Goal: Transaction & Acquisition: Purchase product/service

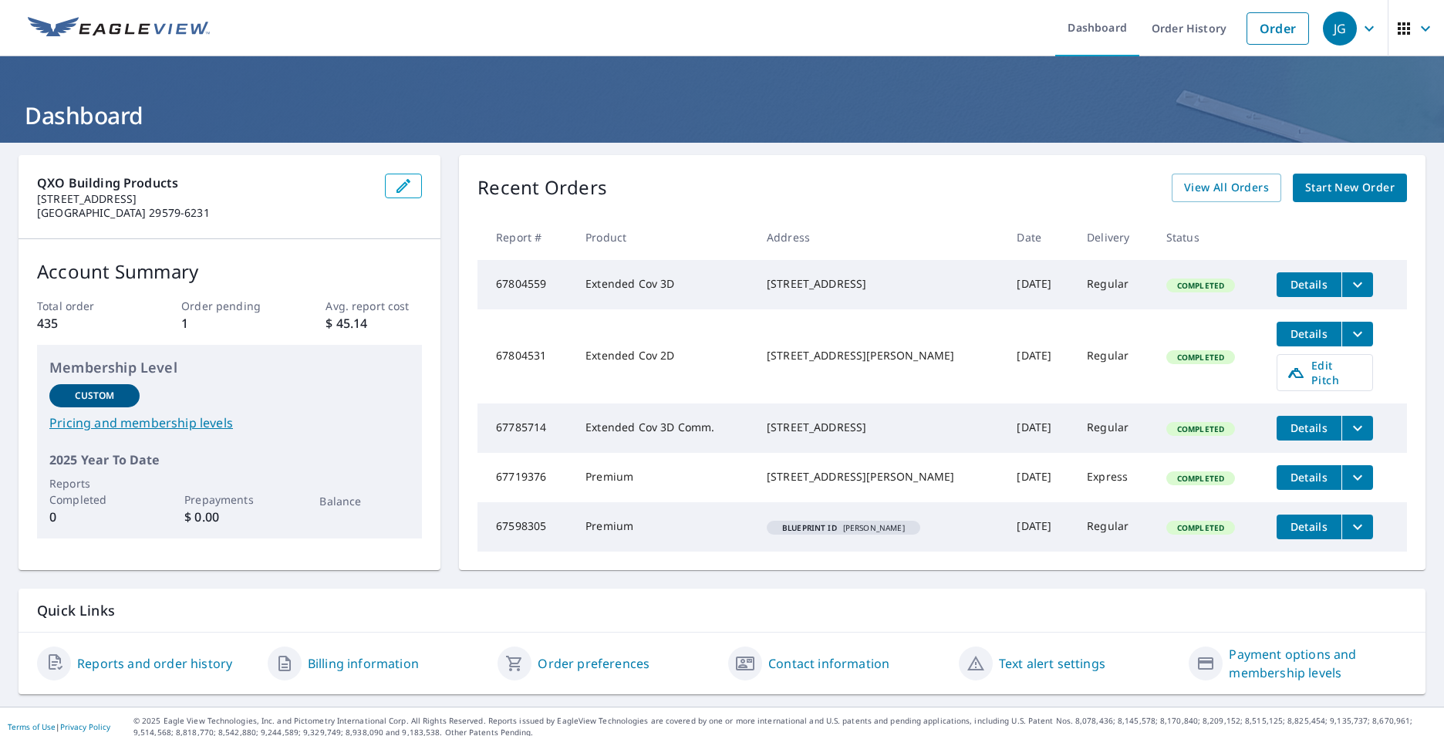
click at [1289, 340] on span "Details" at bounding box center [1309, 333] width 46 height 15
click at [1348, 336] on icon "filesDropdownBtn-67804531" at bounding box center [1357, 334] width 19 height 19
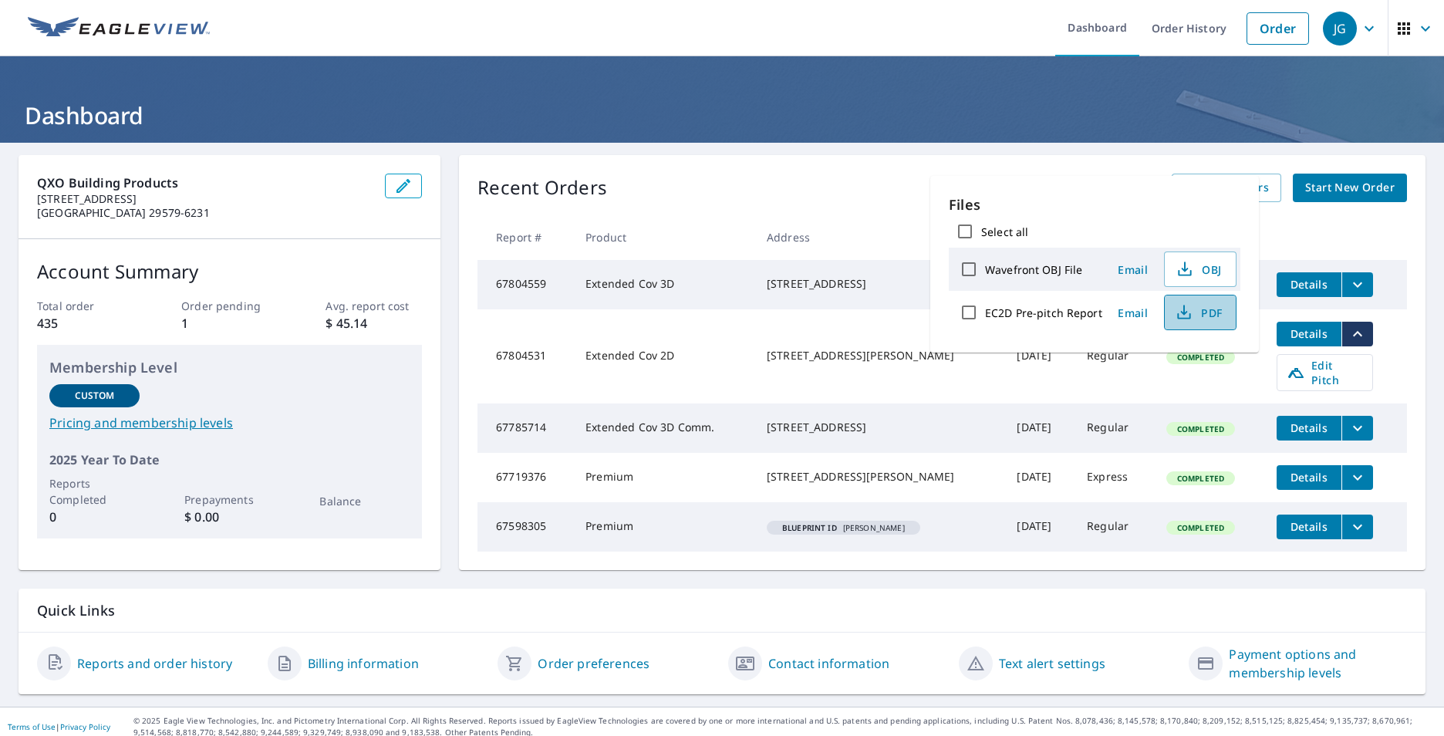
click at [1188, 311] on icon "button" at bounding box center [1184, 312] width 19 height 19
click at [739, 161] on div "Recent Orders View All Orders Start New Order Report # Product Address Date Del…" at bounding box center [942, 362] width 966 height 415
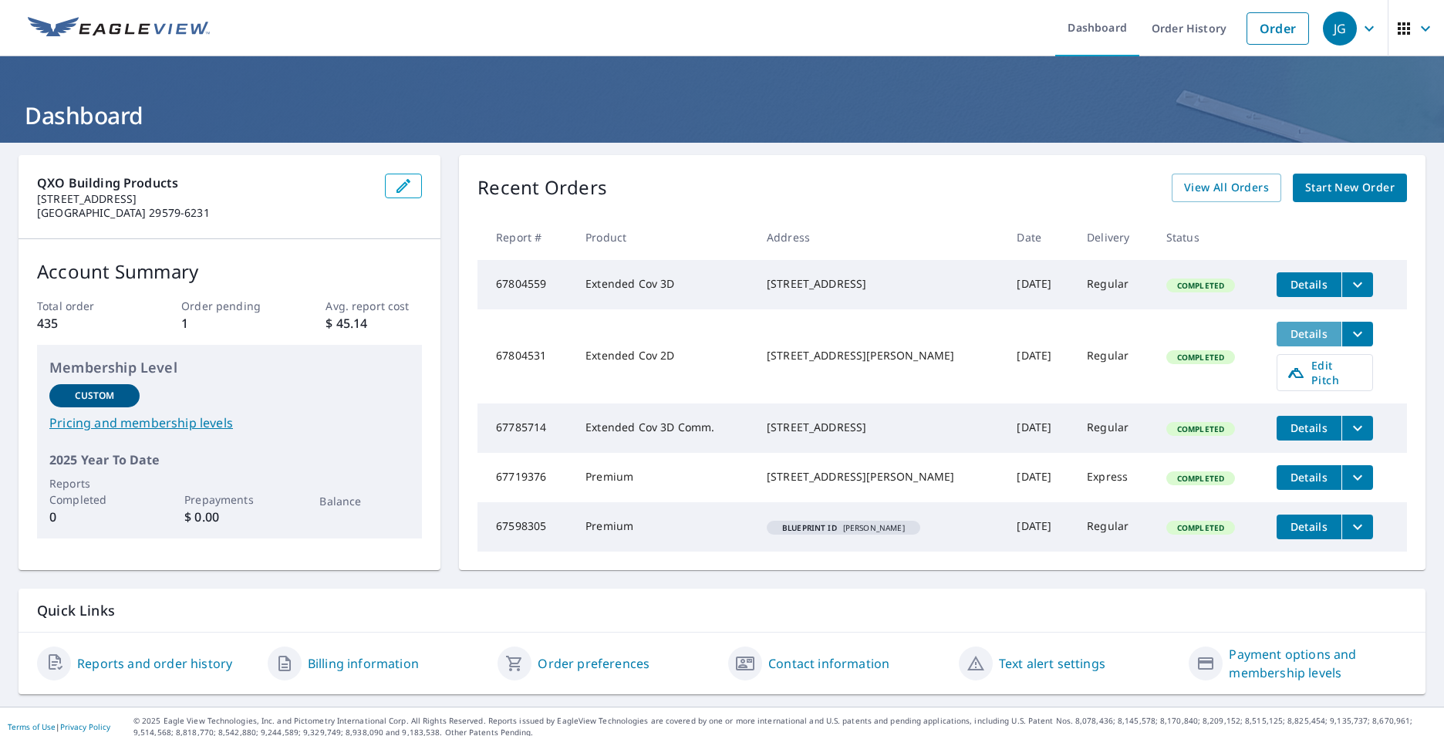
click at [1301, 336] on span "Details" at bounding box center [1309, 333] width 46 height 15
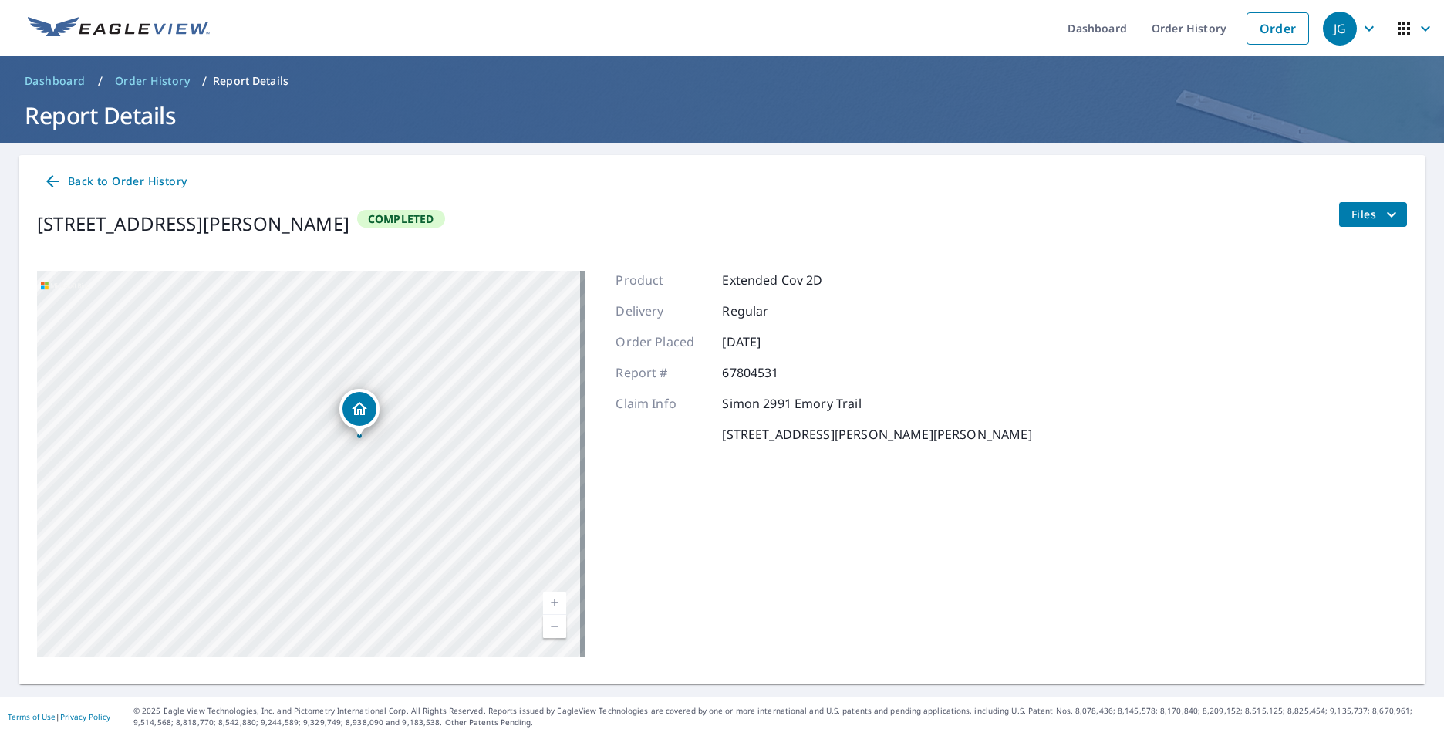
click at [1384, 218] on icon "filesDropdownBtn-67804531" at bounding box center [1391, 214] width 19 height 19
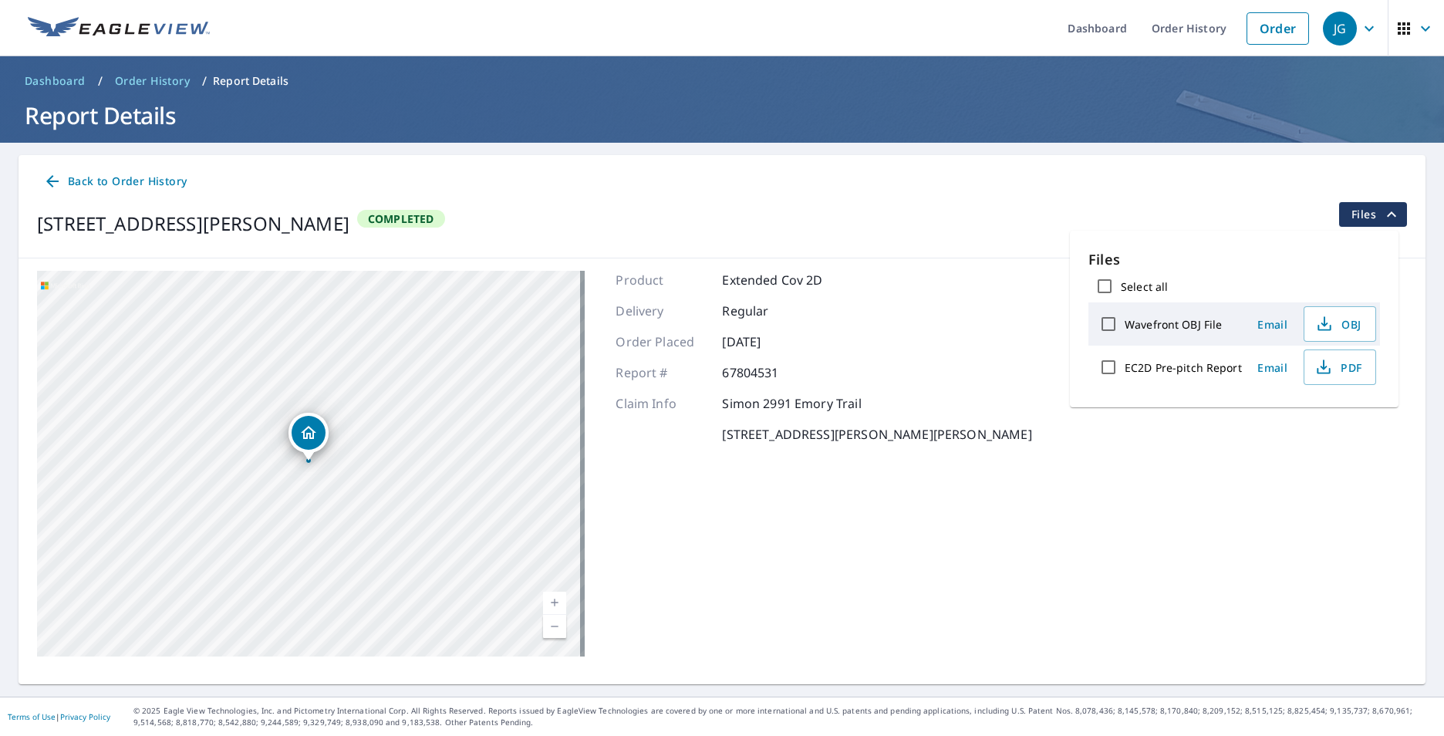
click at [1093, 286] on input "Select all" at bounding box center [1104, 286] width 32 height 32
checkbox input "true"
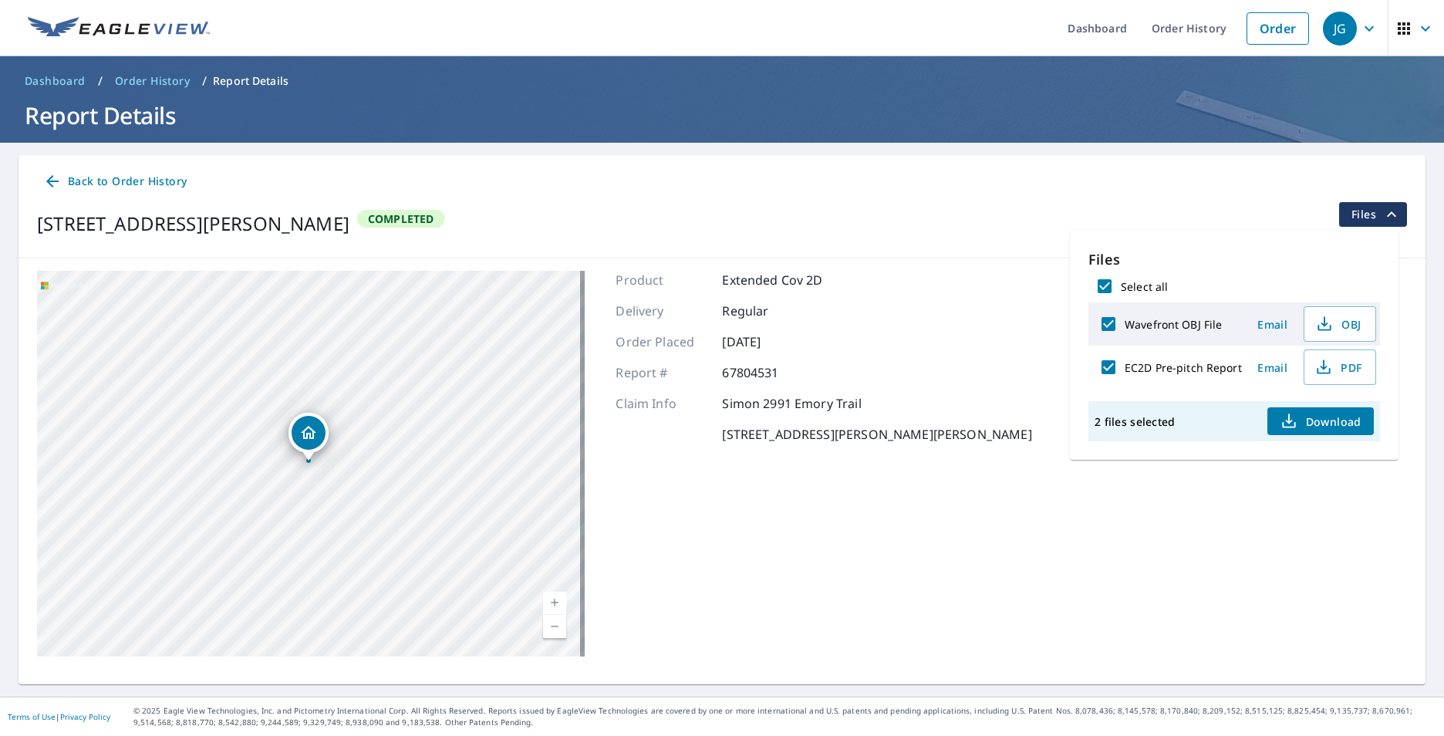
checkbox input "true"
click at [1311, 422] on span "Download" at bounding box center [1321, 421] width 82 height 19
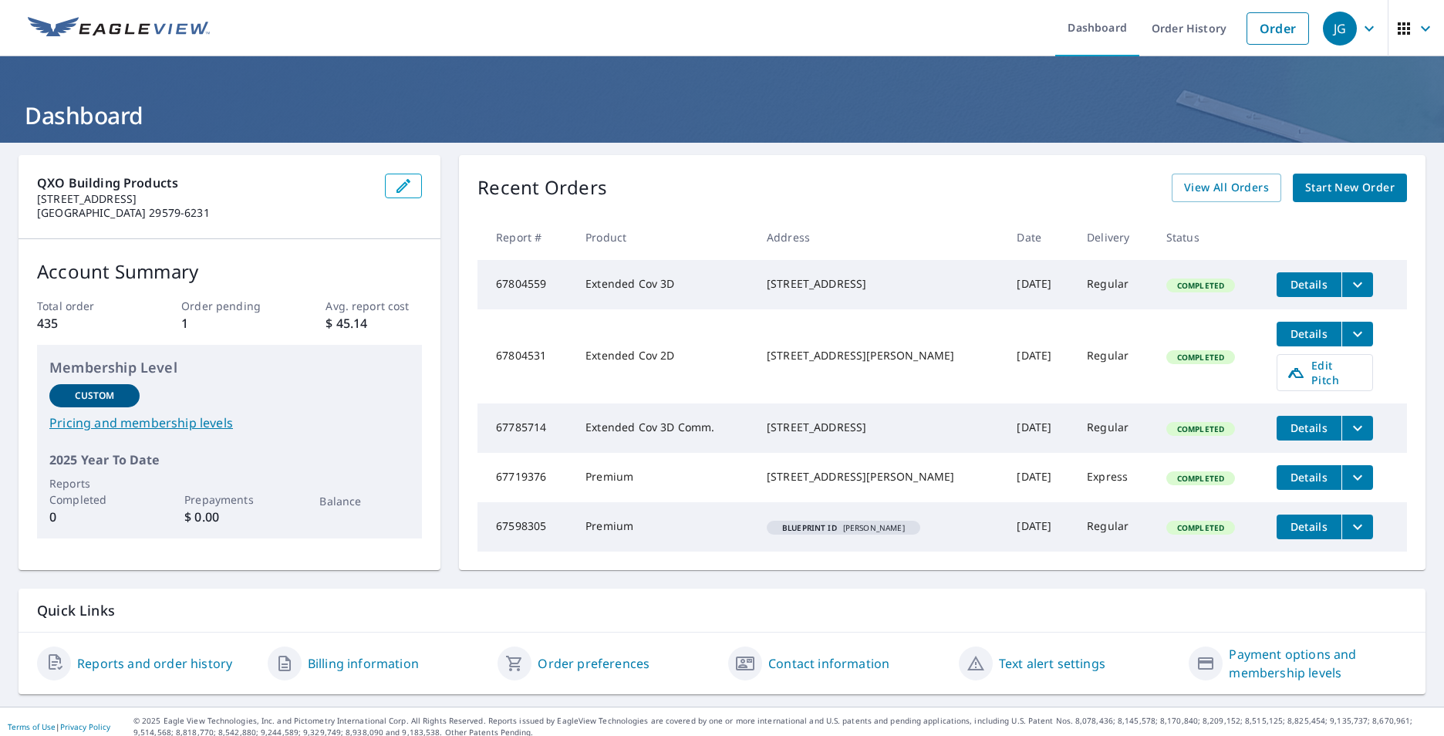
click at [1330, 186] on span "Start New Order" at bounding box center [1349, 187] width 89 height 19
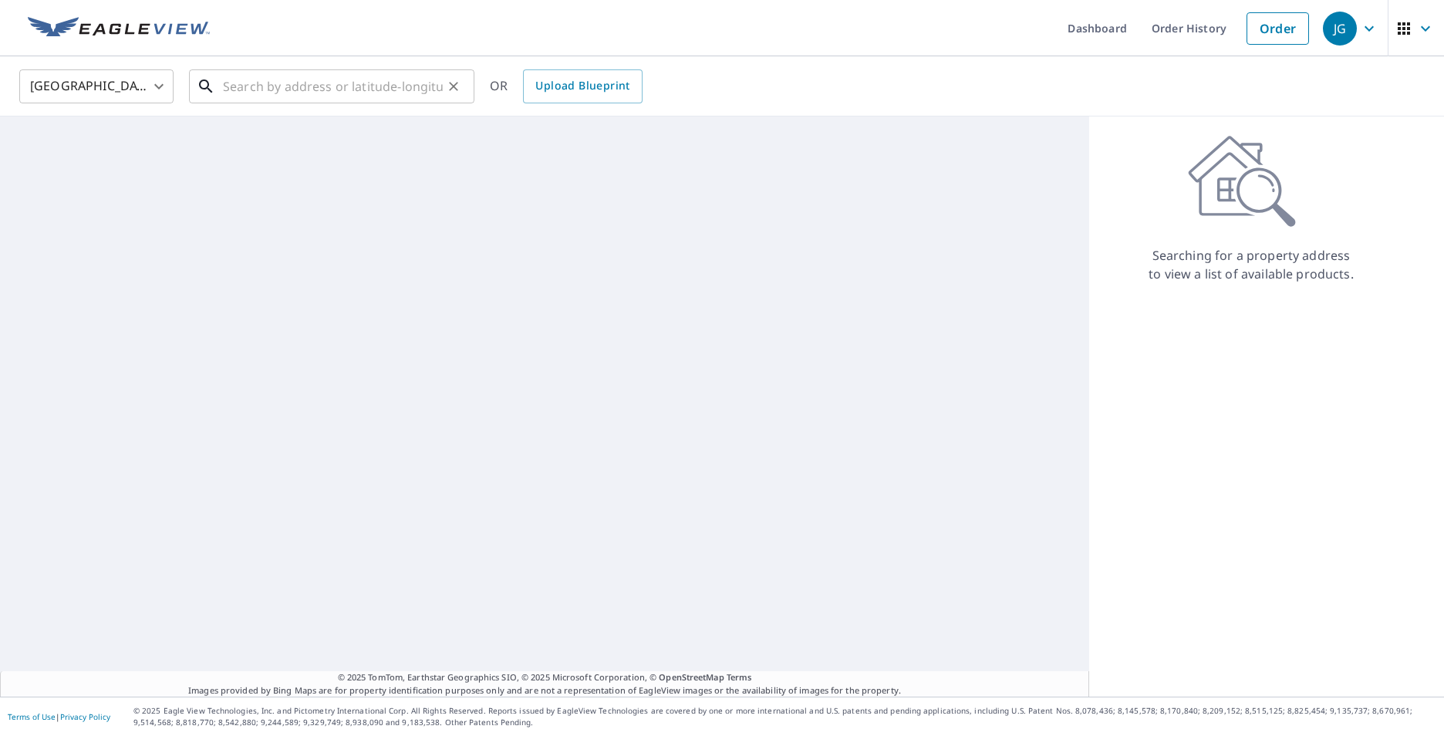
click at [251, 90] on input "text" at bounding box center [333, 86] width 220 height 43
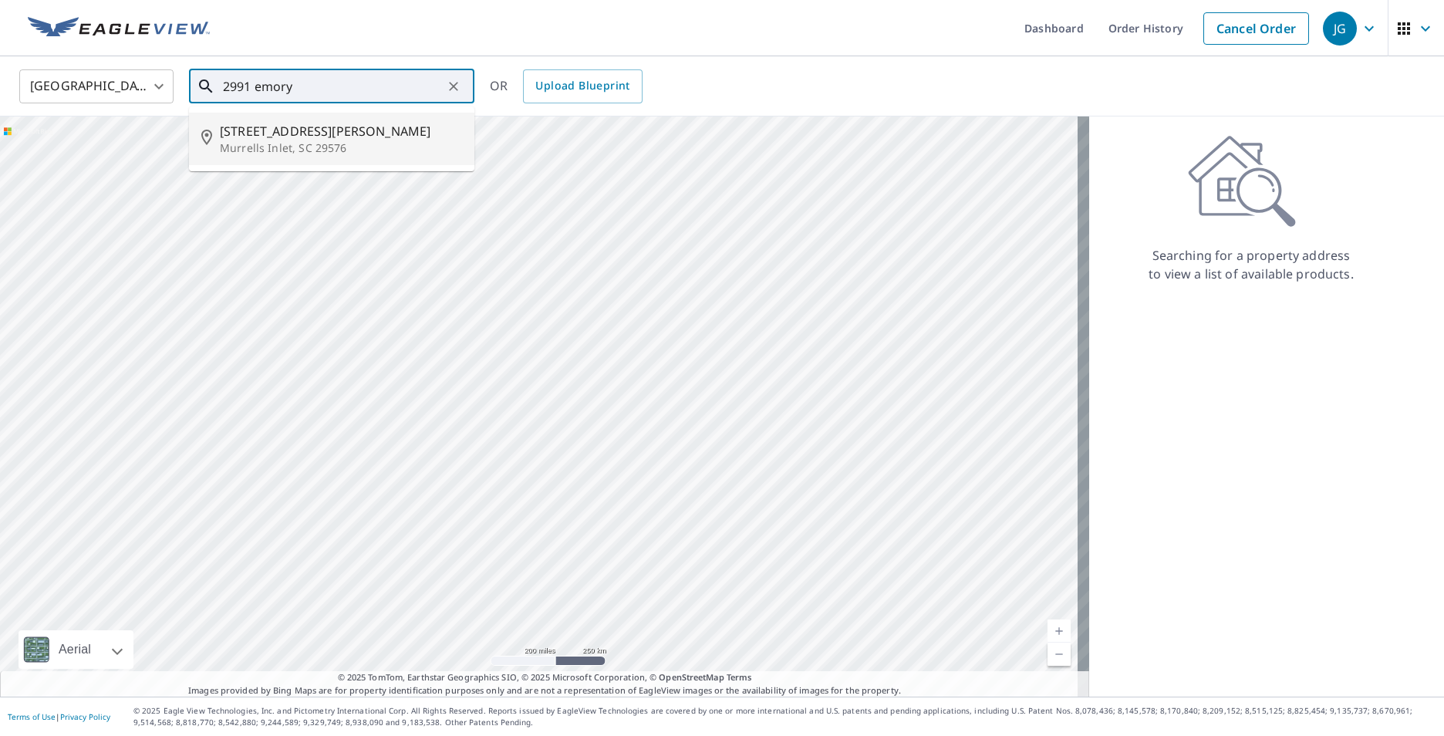
click at [275, 129] on span "[STREET_ADDRESS][PERSON_NAME]" at bounding box center [341, 131] width 242 height 19
type input "2991 Emory Trl Murrells Inlet, SC 29576"
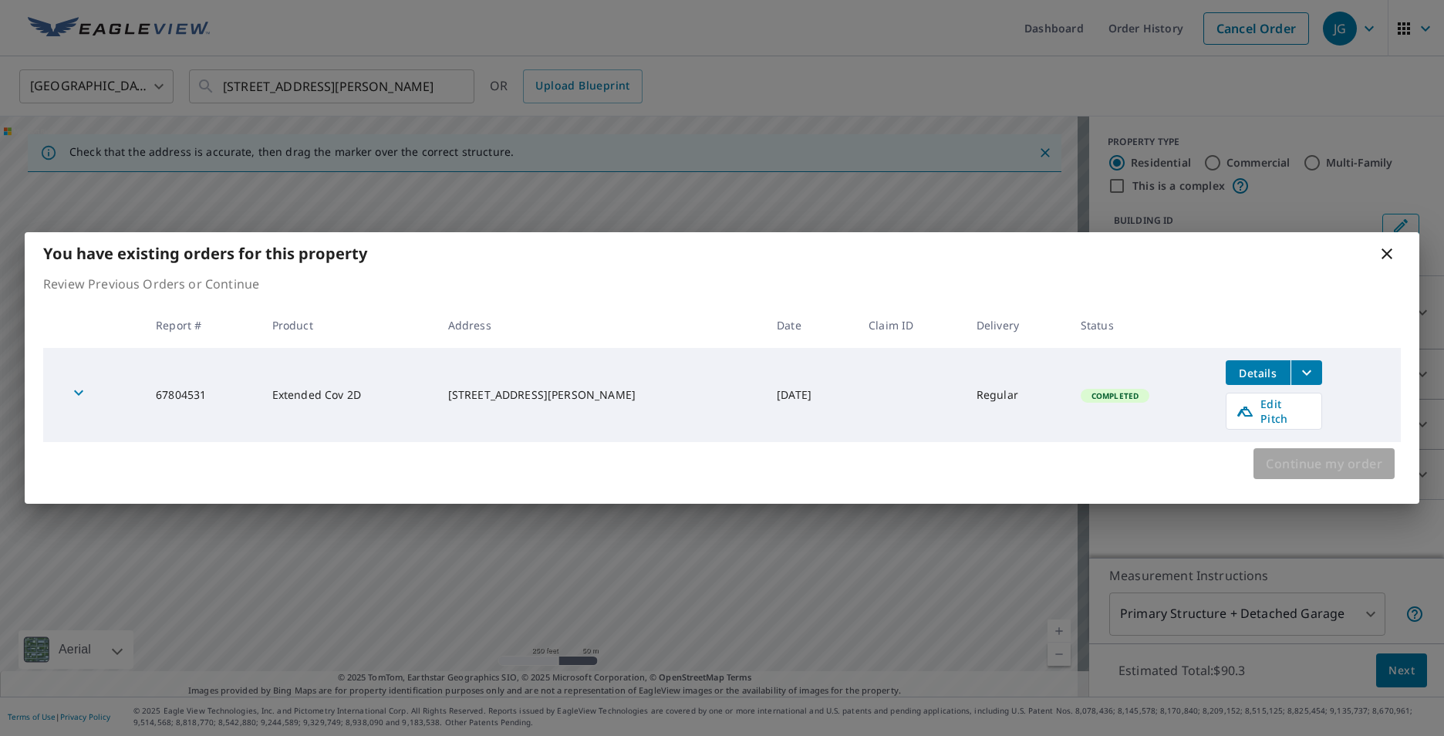
click at [1280, 458] on span "Continue my order" at bounding box center [1324, 464] width 116 height 22
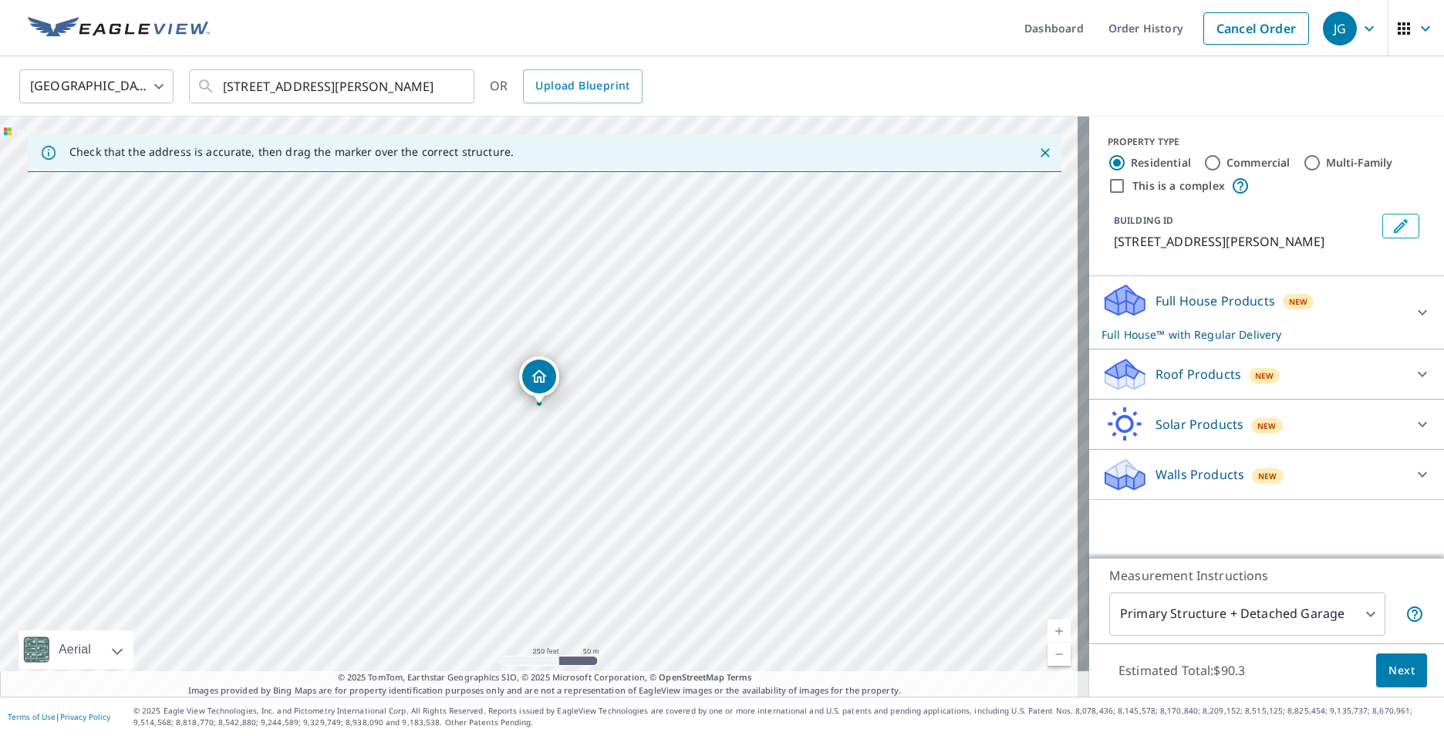
click at [1323, 364] on div "Roof Products New" at bounding box center [1252, 374] width 302 height 36
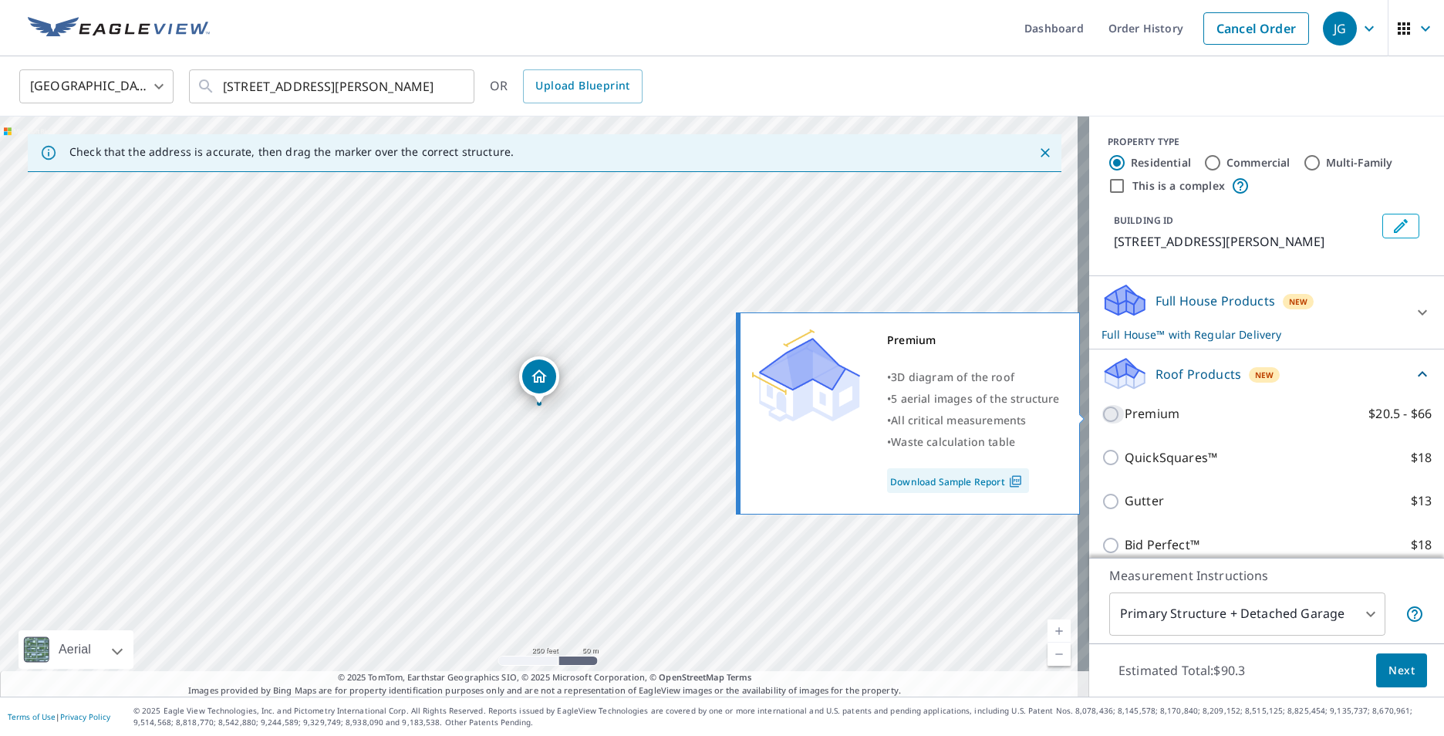
click at [1103, 413] on input "Premium $20.5 - $66" at bounding box center [1112, 414] width 23 height 19
checkbox input "true"
checkbox input "false"
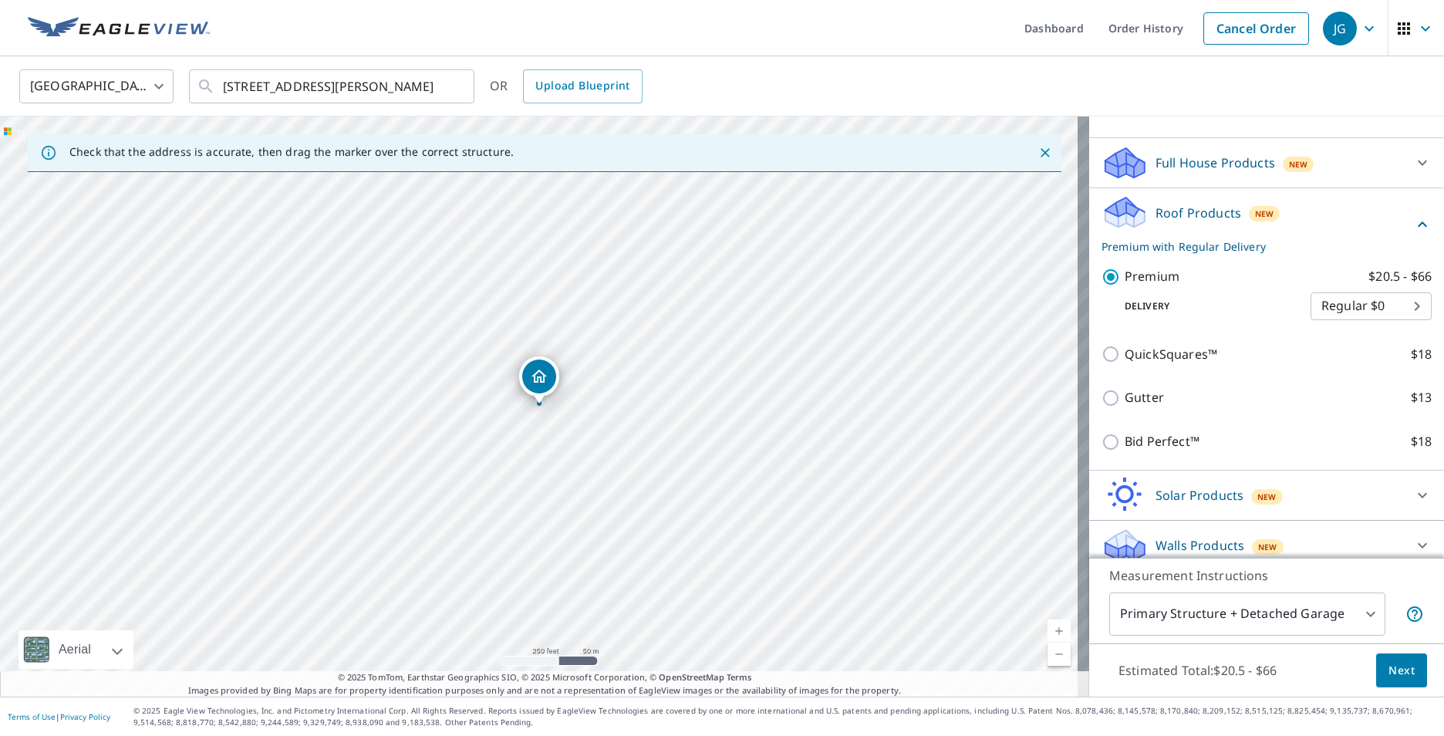
scroll to position [151, 0]
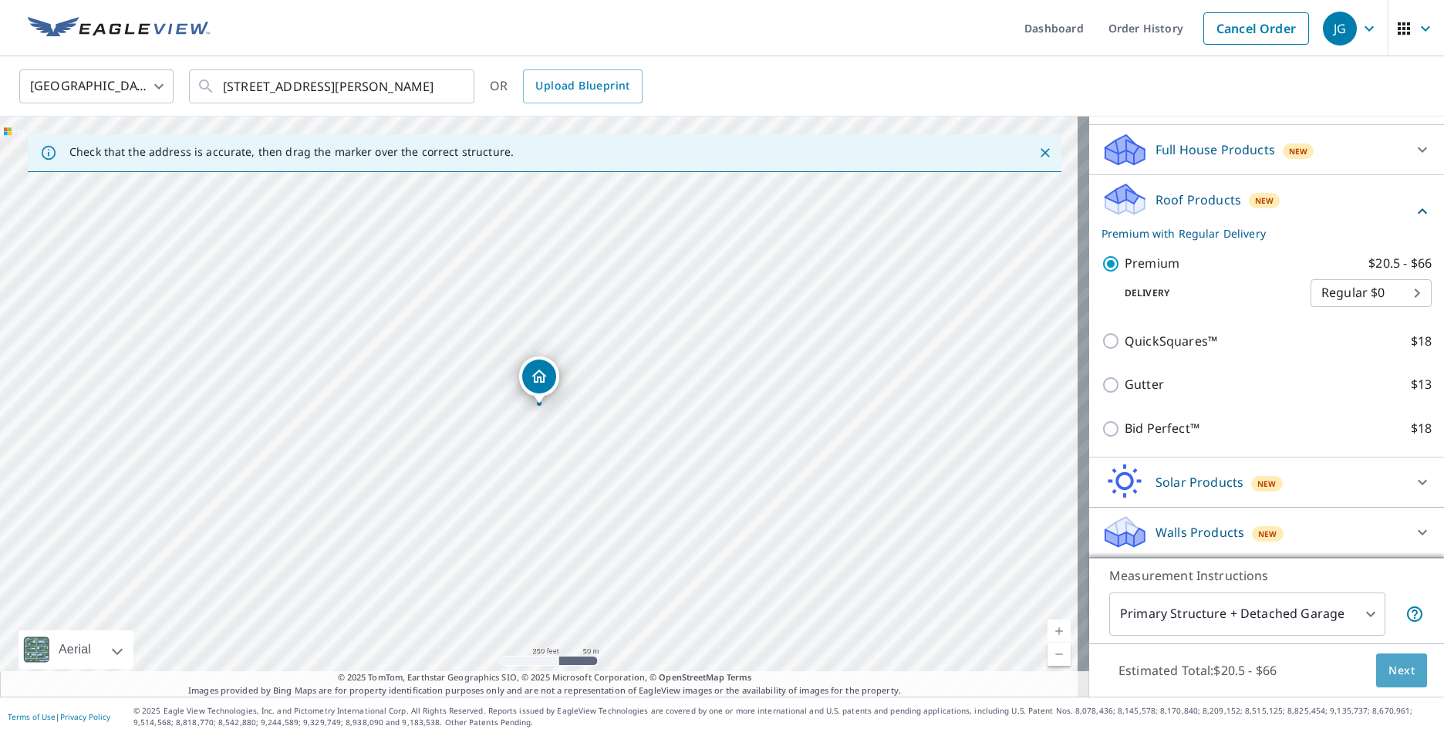
click at [1388, 670] on span "Next" at bounding box center [1401, 670] width 26 height 19
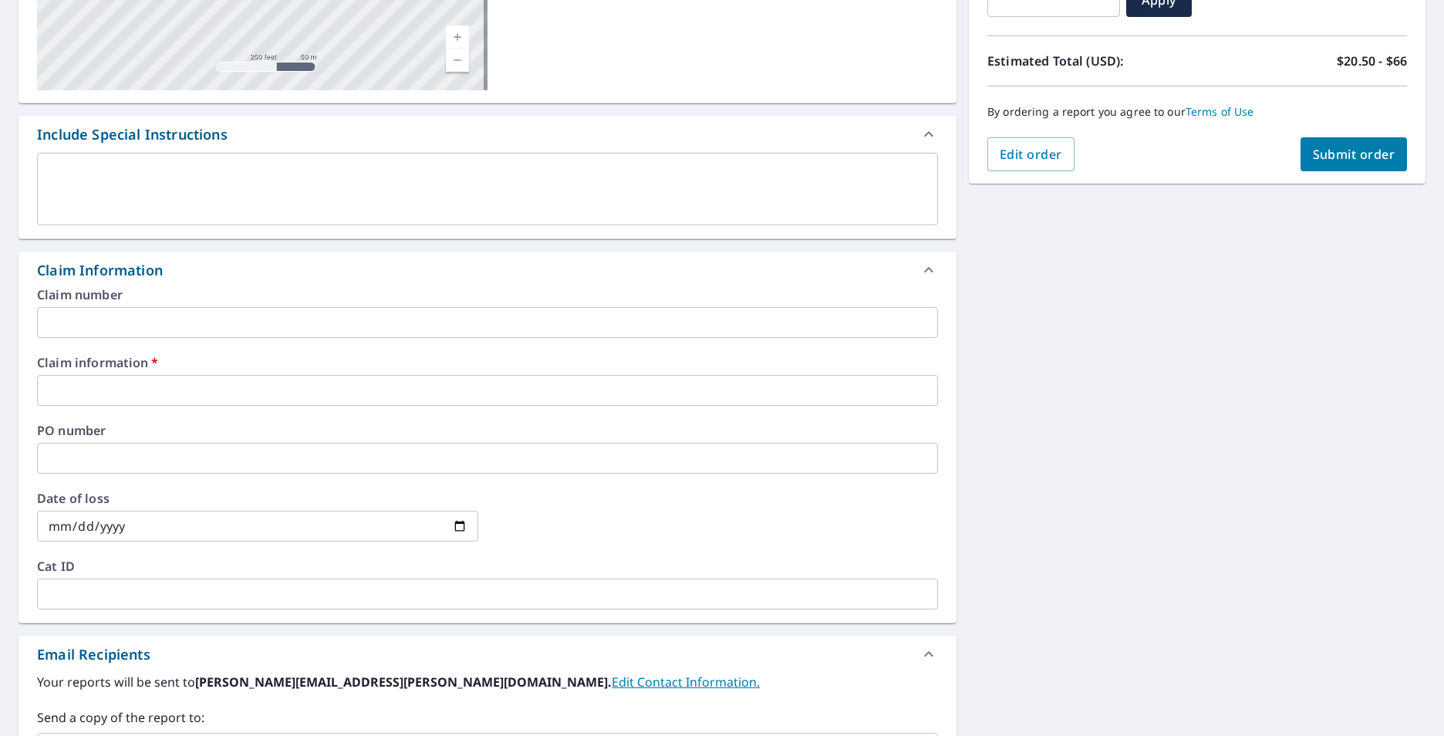
scroll to position [578, 0]
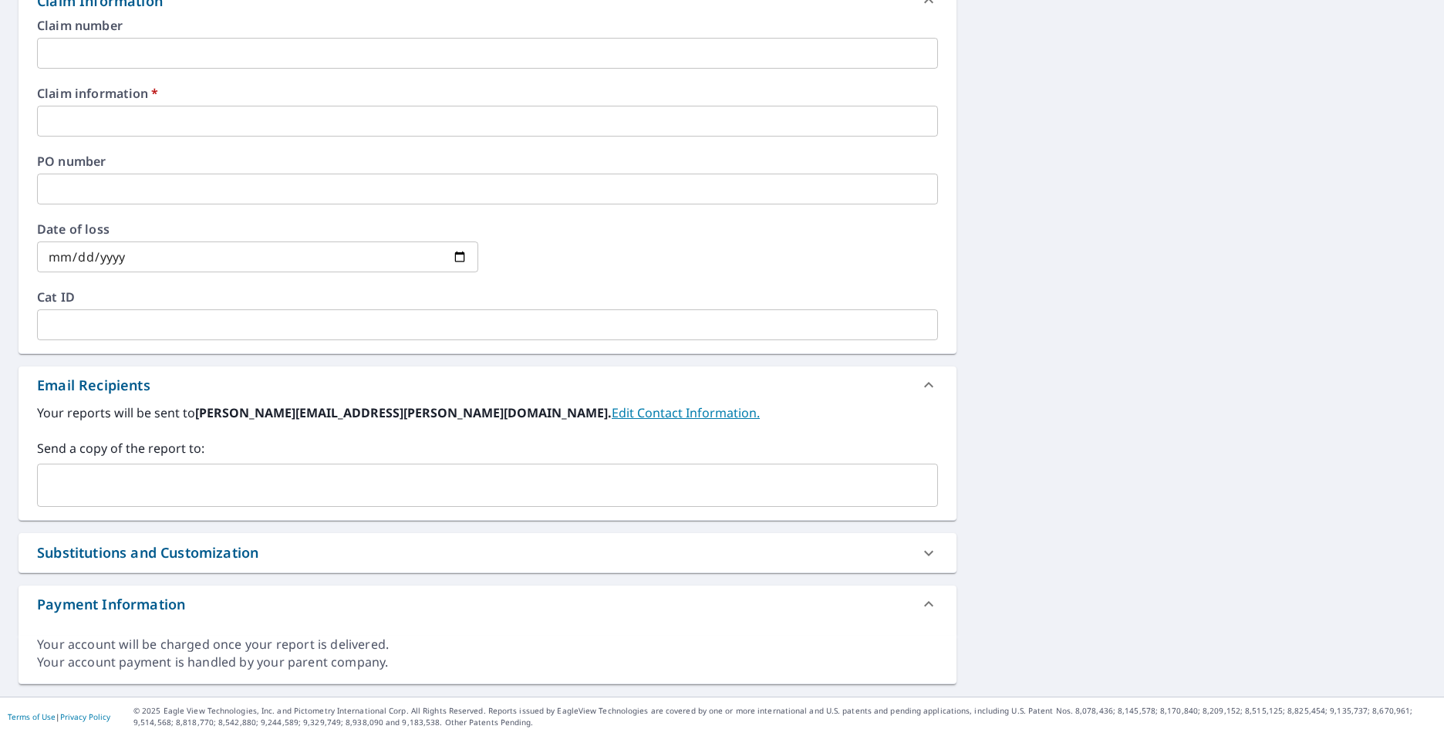
click at [162, 482] on input "text" at bounding box center [476, 485] width 864 height 29
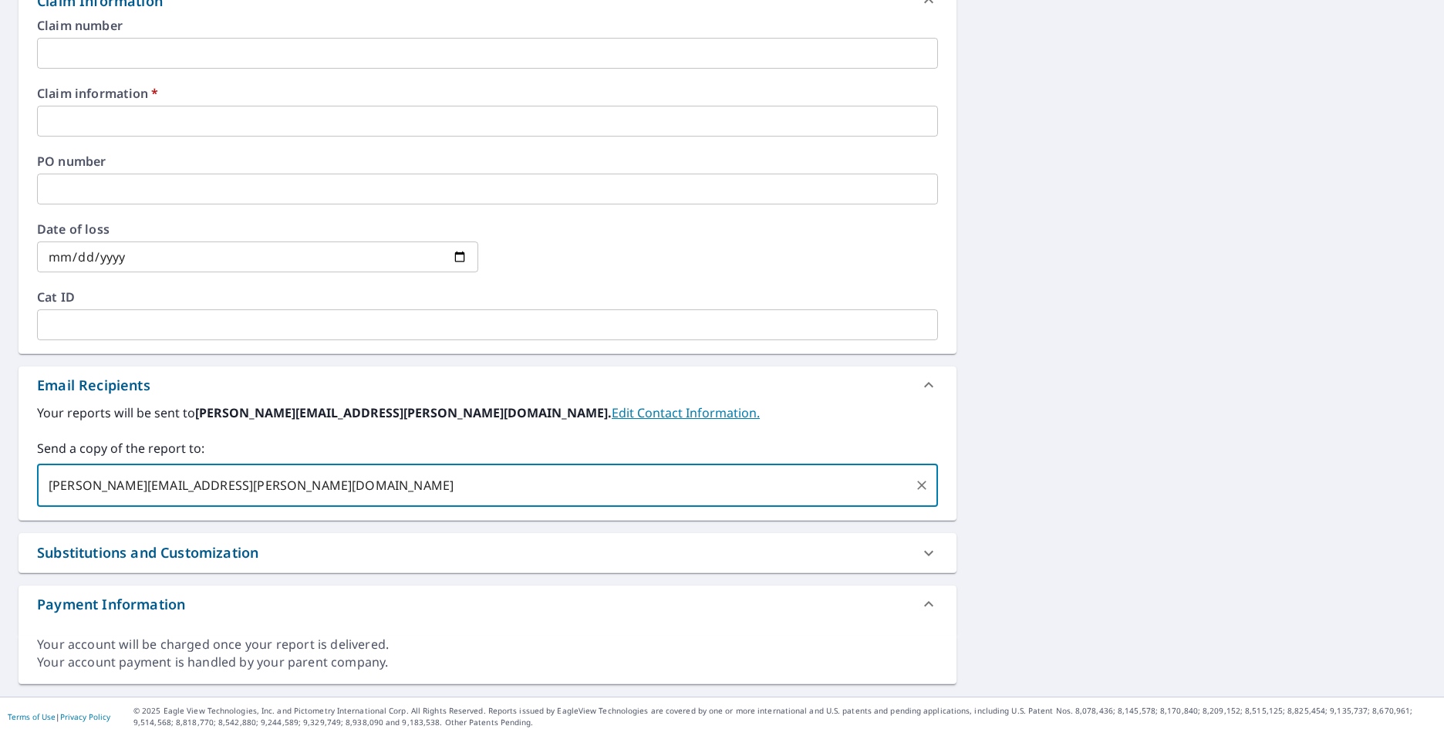
scroll to position [192, 0]
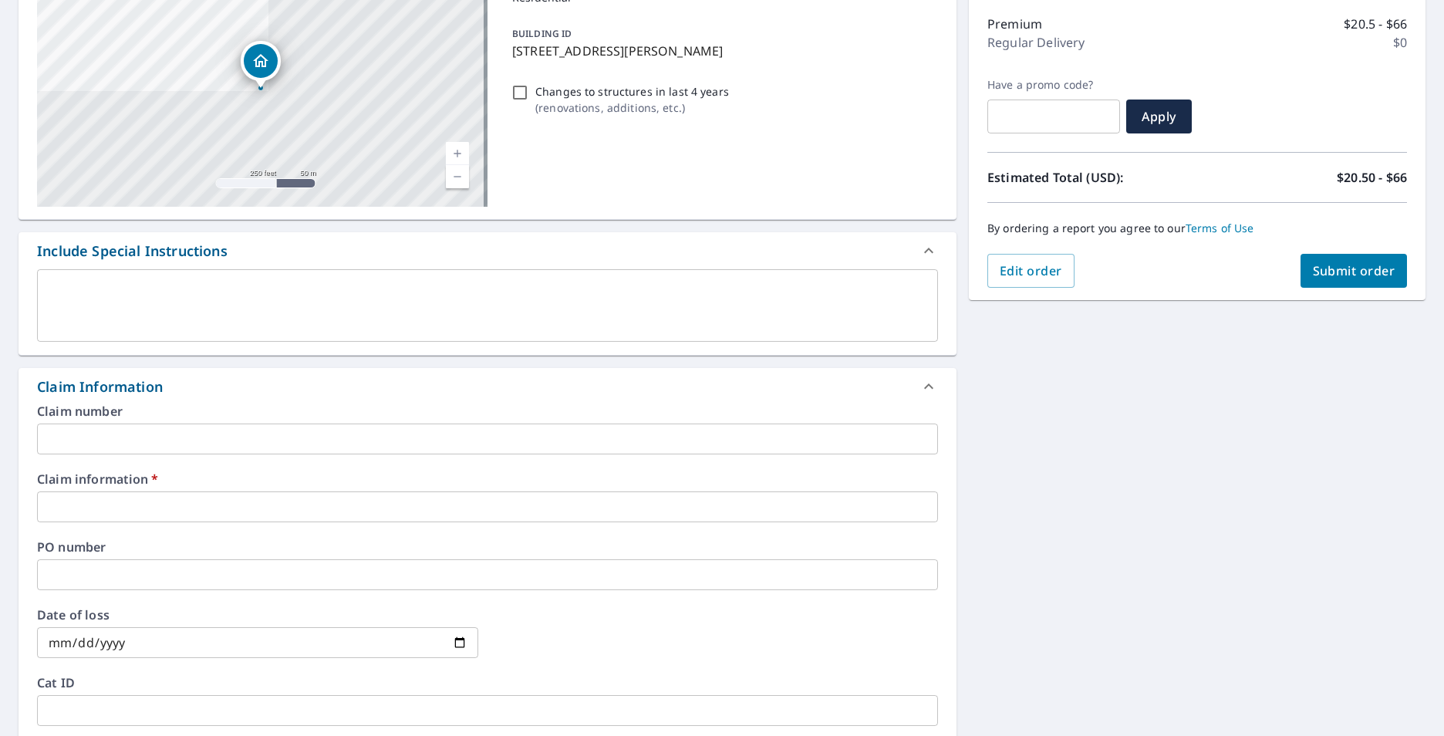
type input "benjamin.redmond@qxo.com"
checkbox input "true"
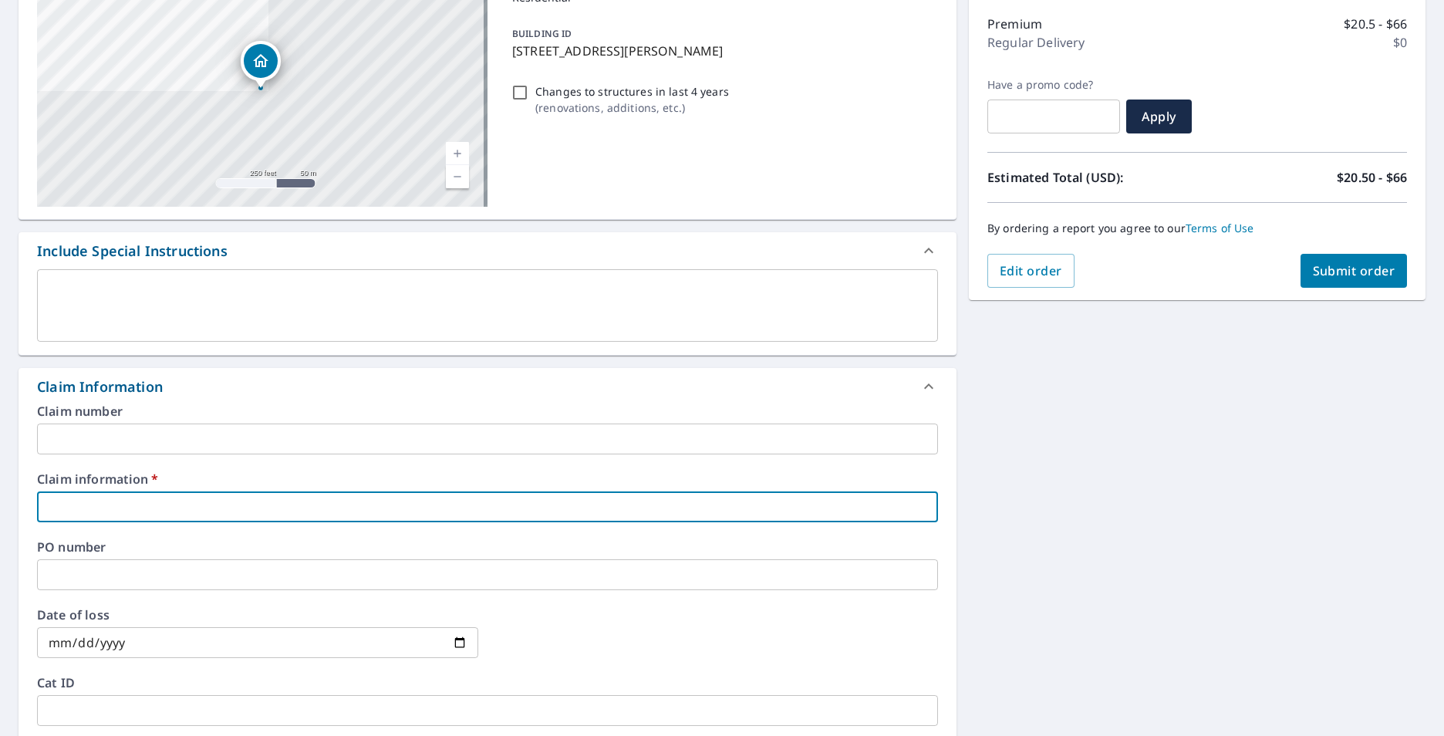
click at [138, 494] on input "text" at bounding box center [487, 506] width 901 height 31
type input "2"
checkbox input "true"
type input "29"
checkbox input "true"
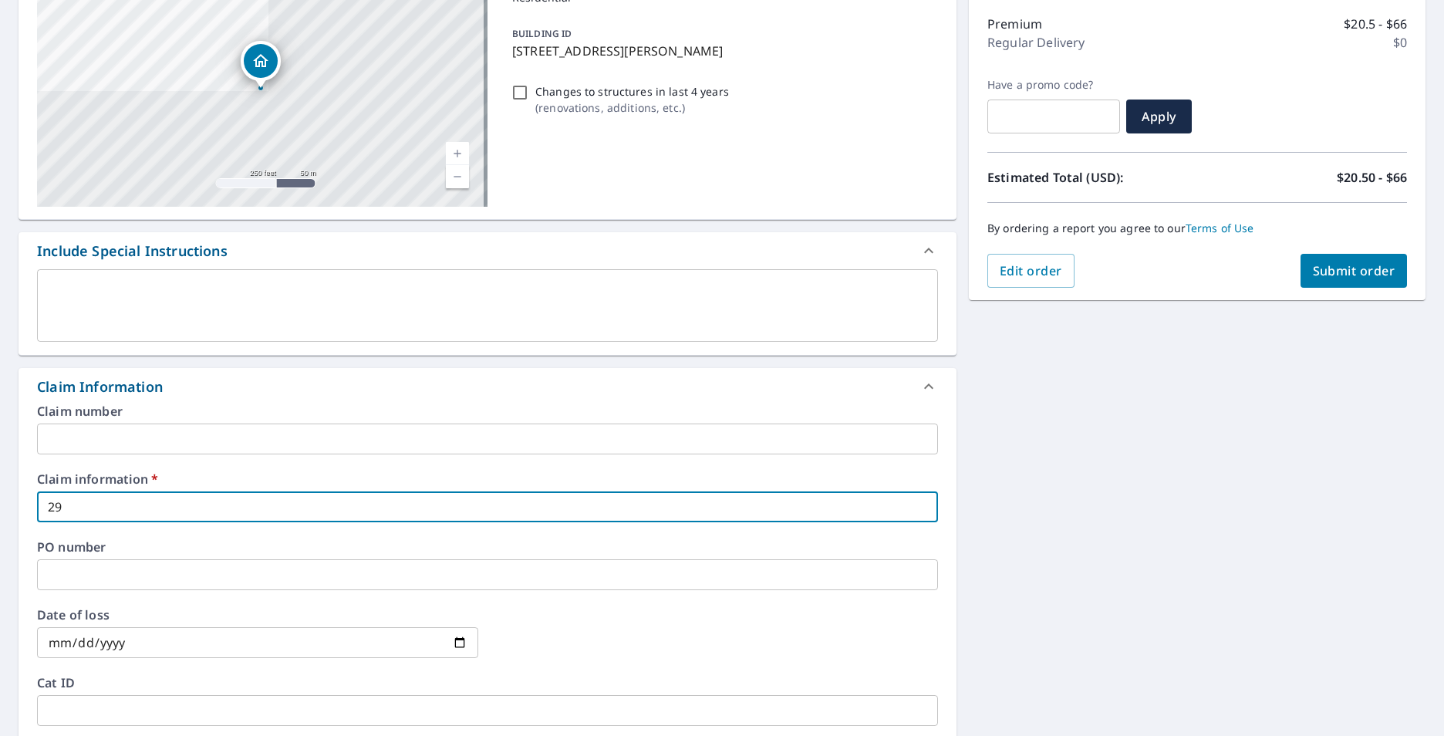
type input "299"
checkbox input "true"
type input "2991"
checkbox input "true"
type input "2991"
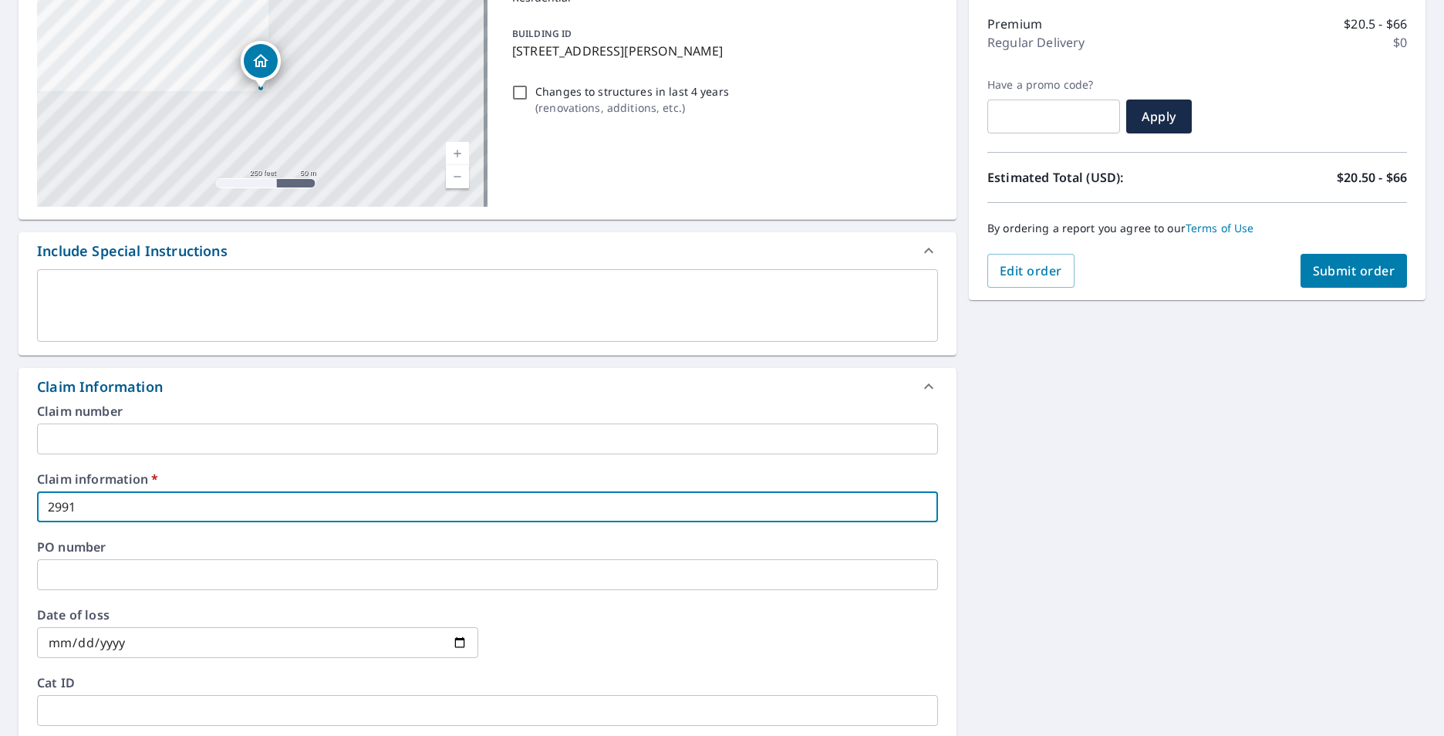
checkbox input "true"
type input "2991 E"
checkbox input "true"
type input "2991 Em"
checkbox input "true"
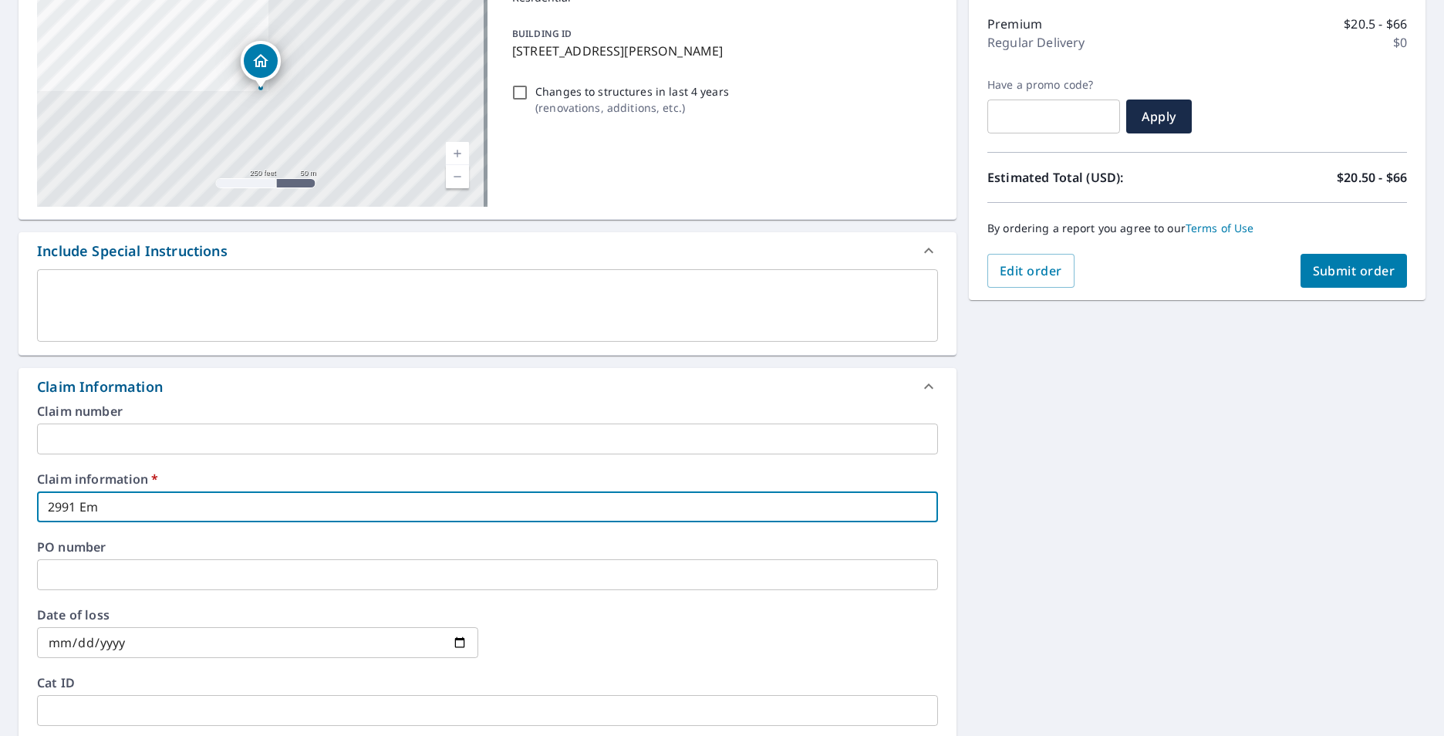
type input "2991 Emo"
checkbox input "true"
type input "2991 Emor"
checkbox input "true"
type input "2991 Emory"
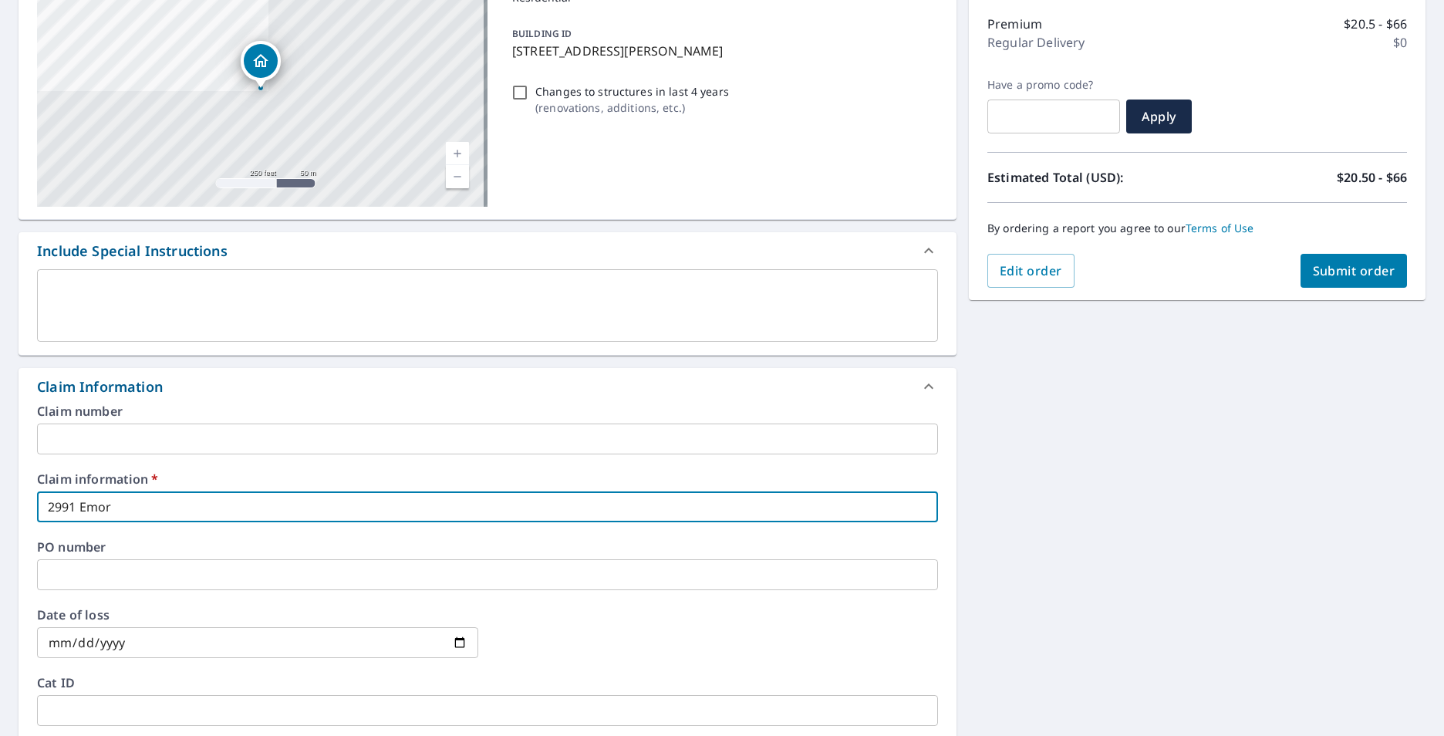
checkbox input "true"
type input "2991 Emory"
checkbox input "true"
type input "2991 Emory T"
checkbox input "true"
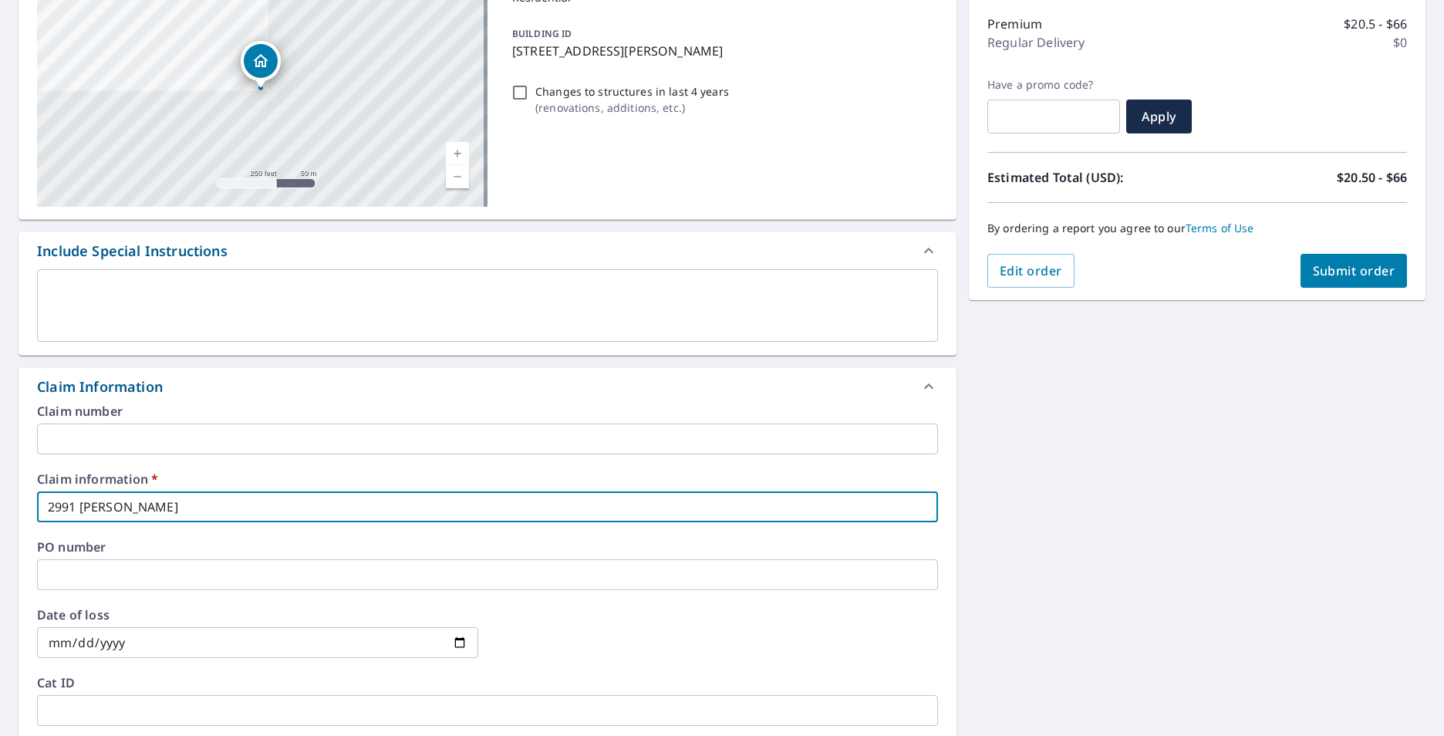
type input "2991 Emory Tr"
checkbox input "true"
type input "2991 Emory Tra"
checkbox input "true"
type input "2991 Emory Trai"
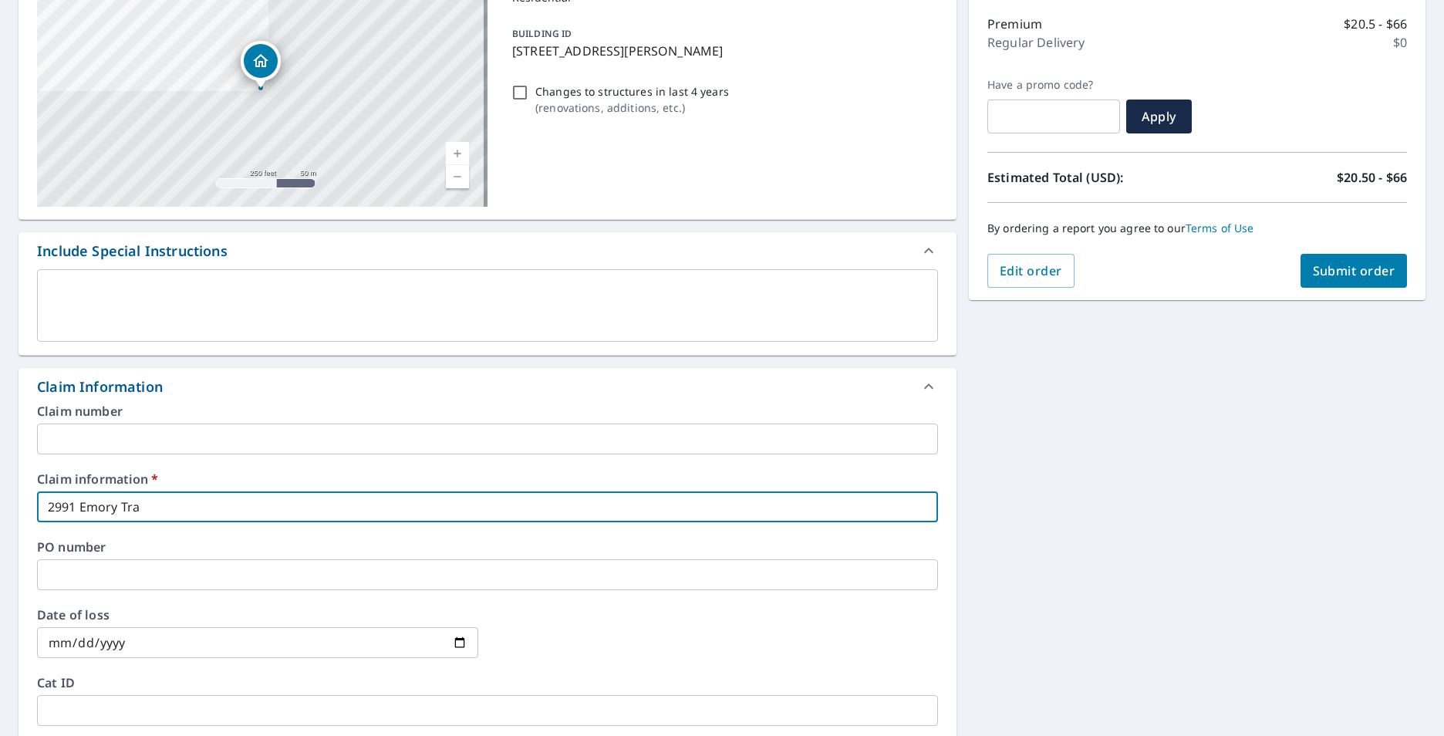
checkbox input "true"
type input "2991 Emory Trail"
checkbox input "true"
type input "2991 Emory Trail"
checkbox input "true"
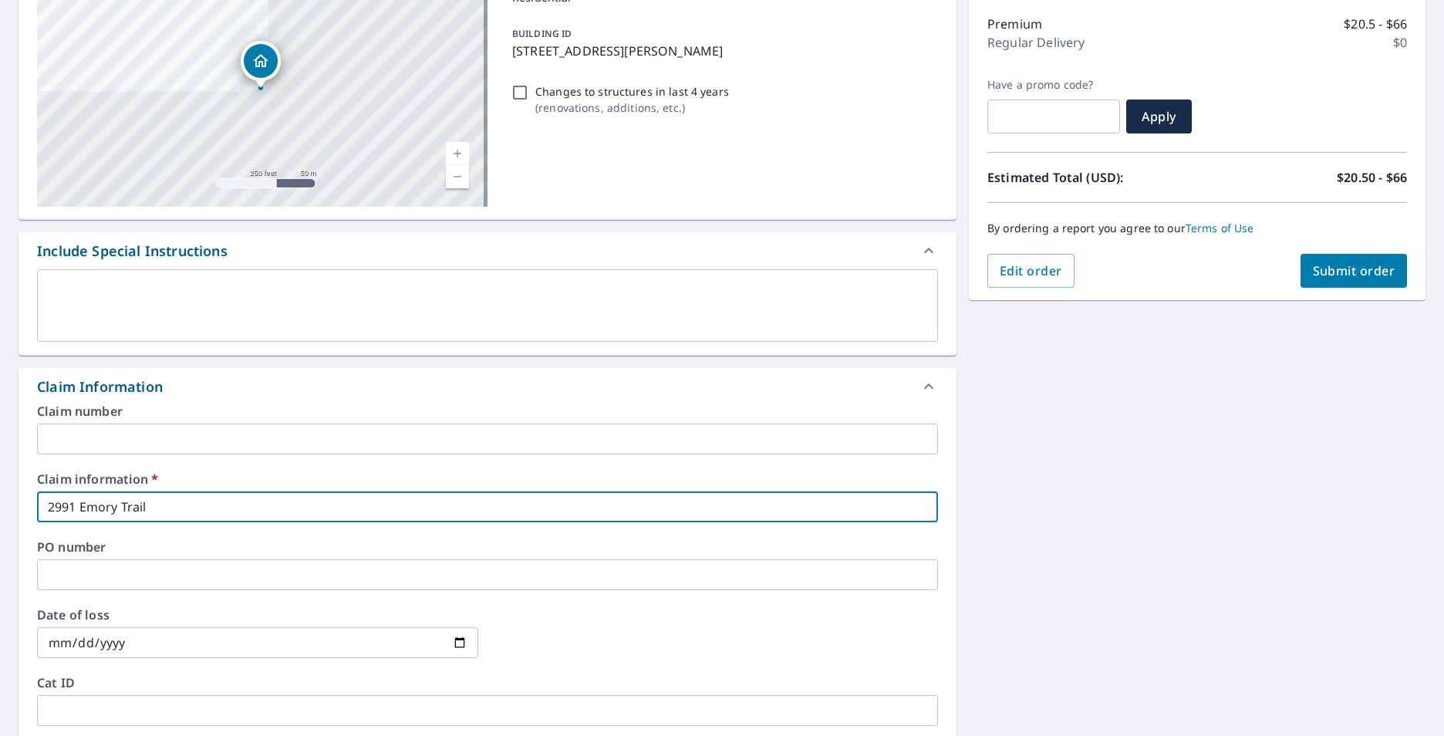
type input "2991 Emory Trail"
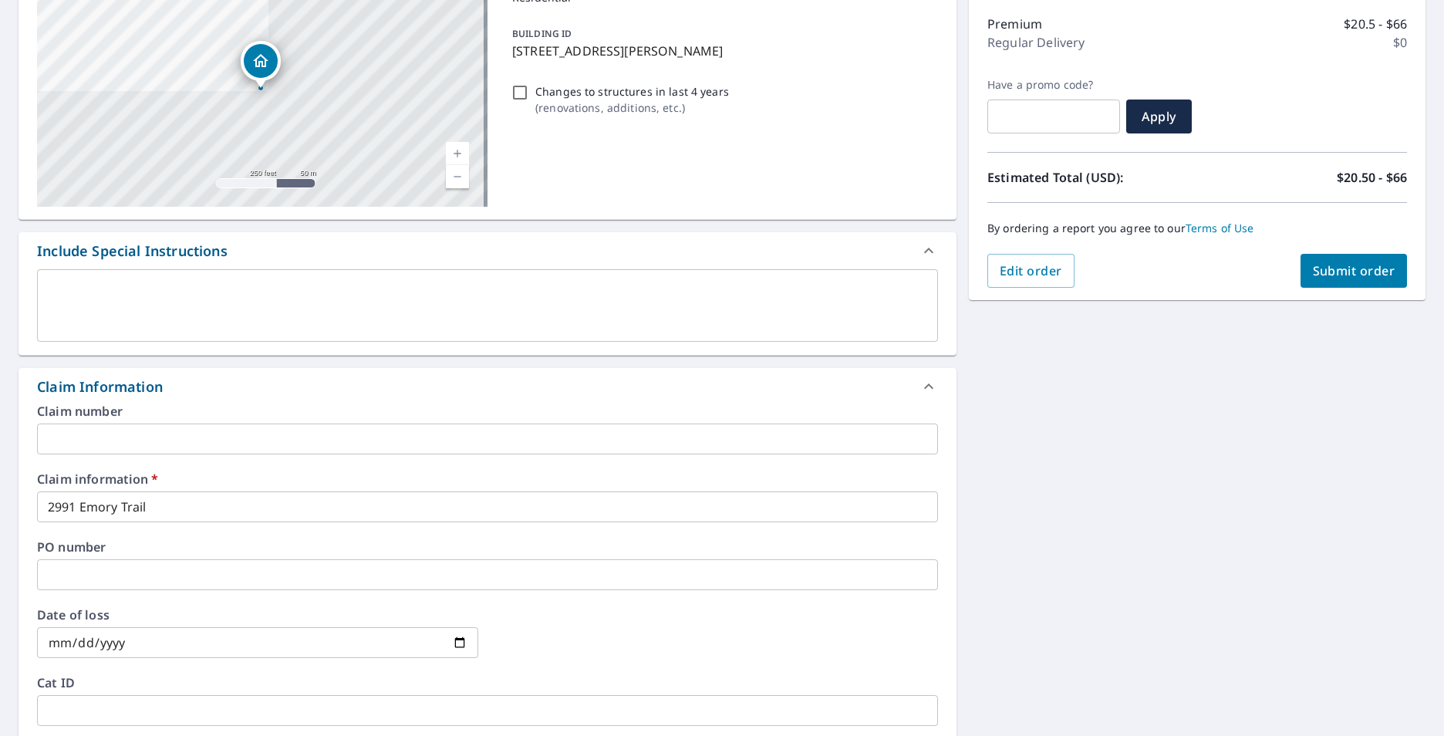
click at [1304, 253] on div "Order Summary Premium $20.5 - $66 Regular Delivery $0 Have a promo code? ​ Appl…" at bounding box center [1197, 131] width 457 height 337
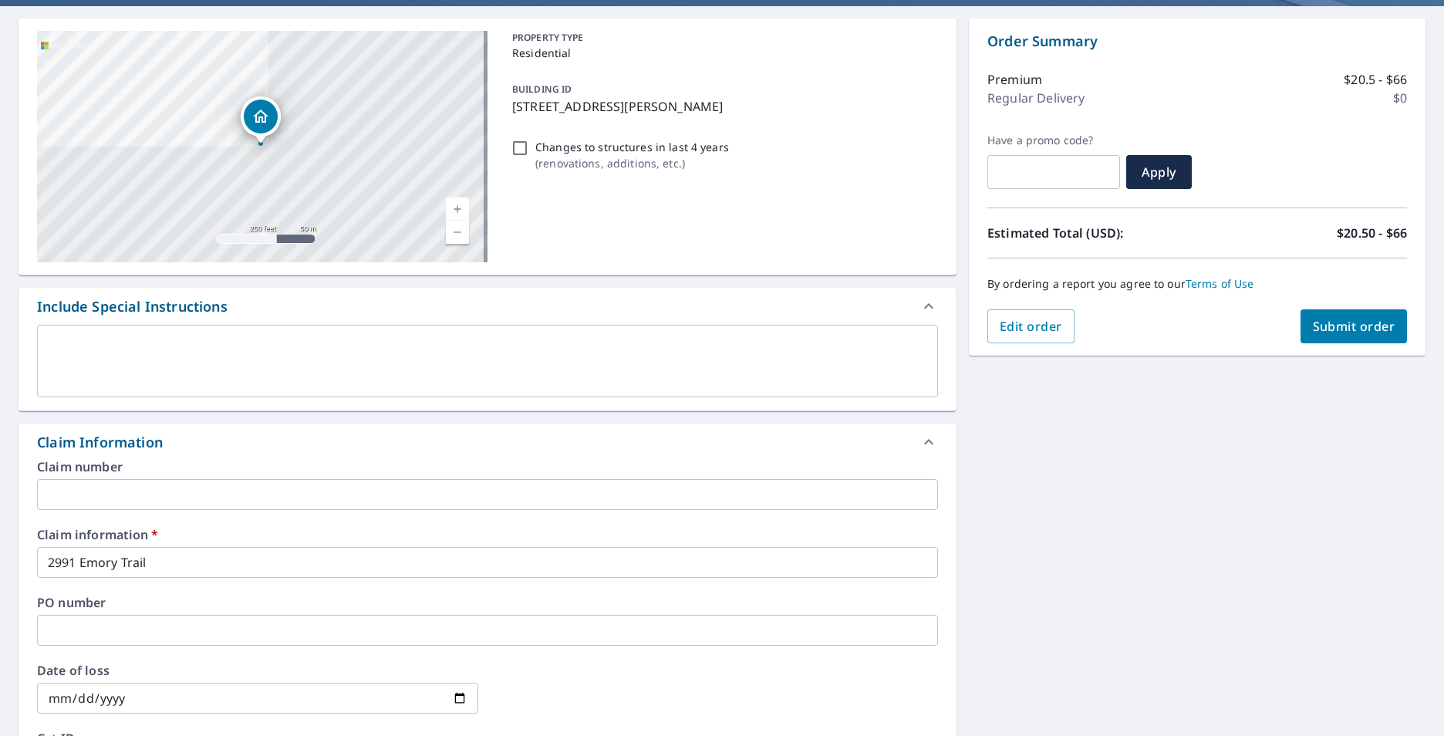
scroll to position [0, 0]
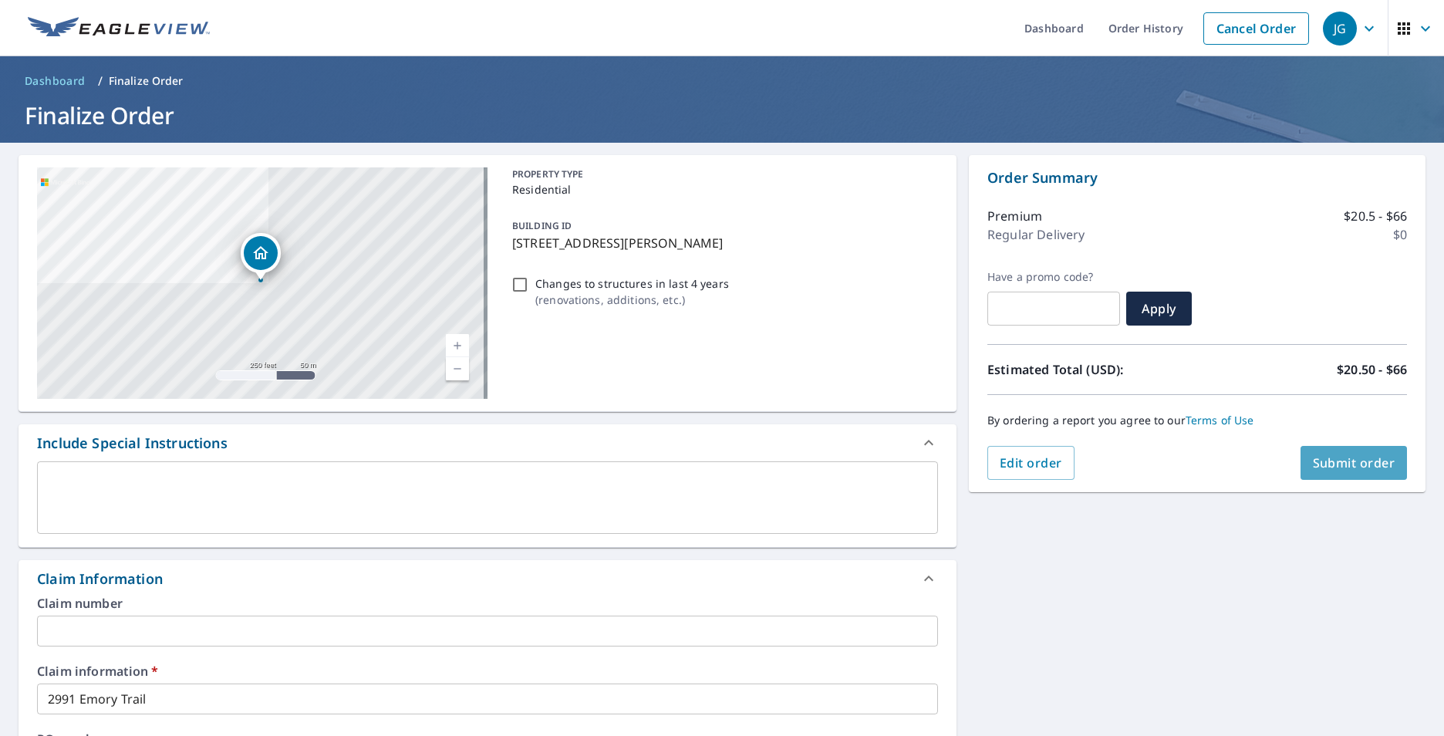
click at [1378, 450] on button "Submit order" at bounding box center [1353, 463] width 107 height 34
checkbox input "true"
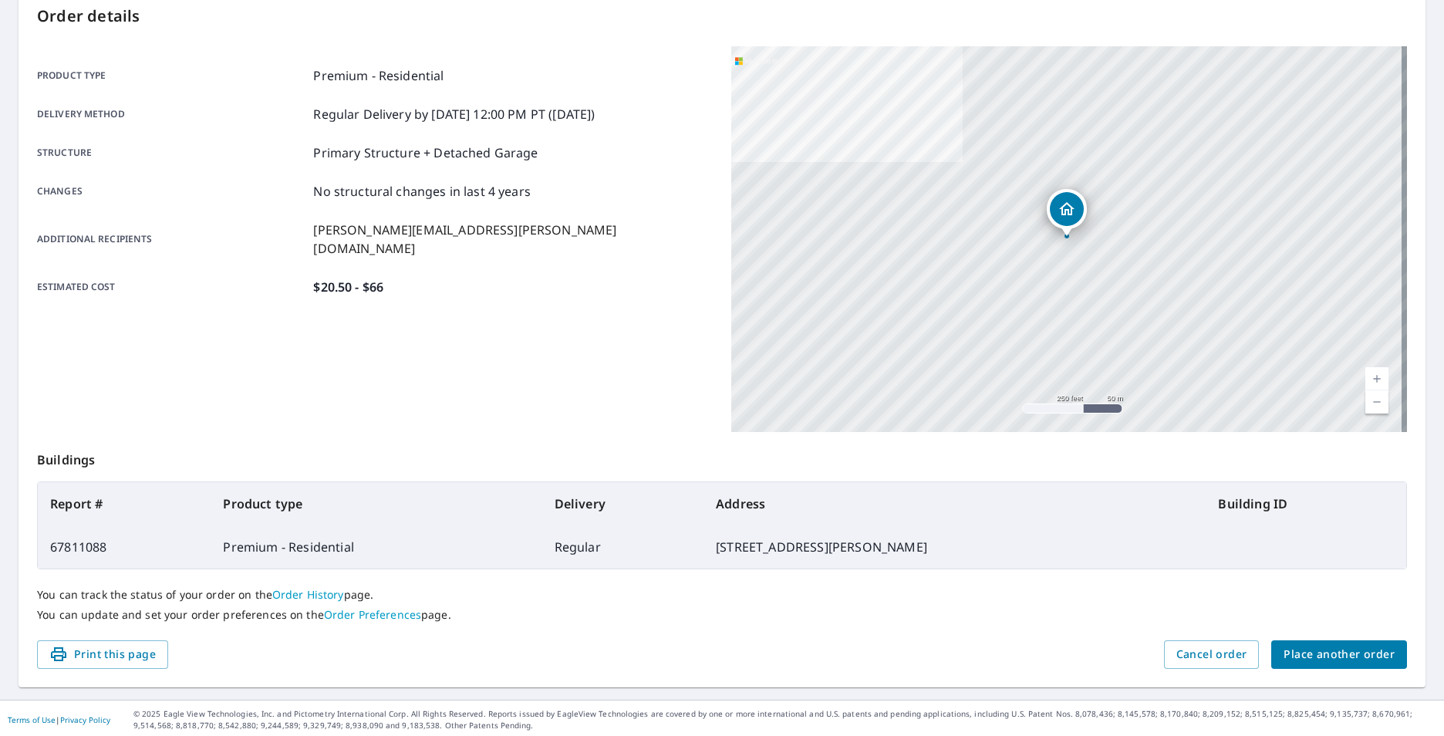
scroll to position [172, 0]
